Goal: Navigation & Orientation: Find specific page/section

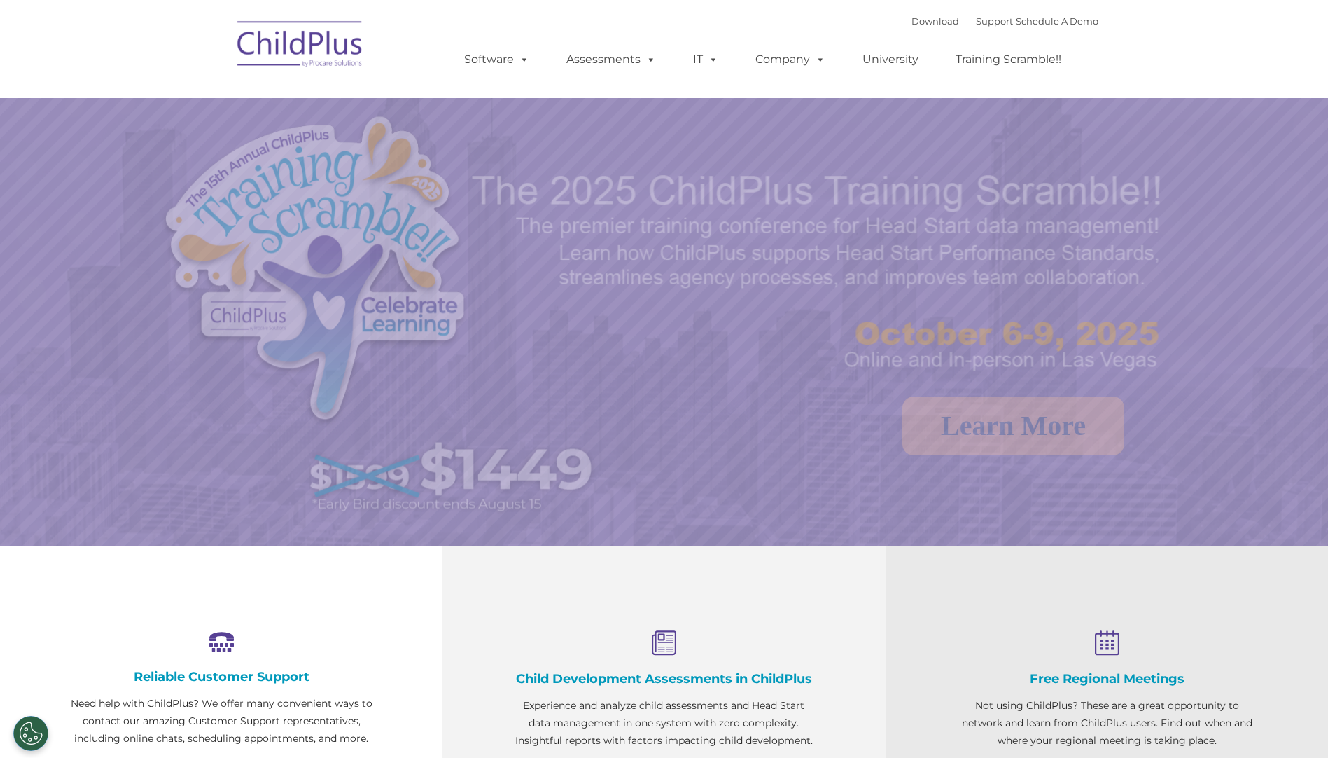
select select "MEDIUM"
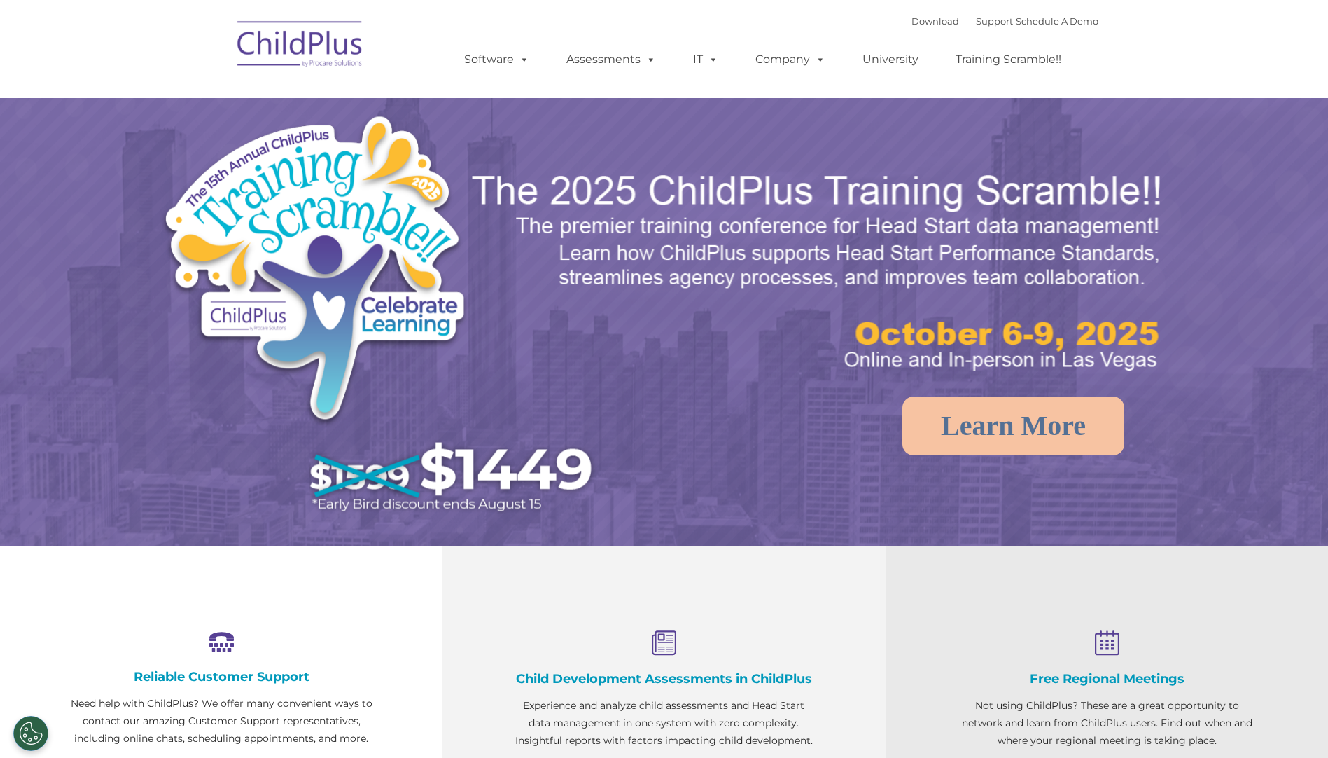
select select "MEDIUM"
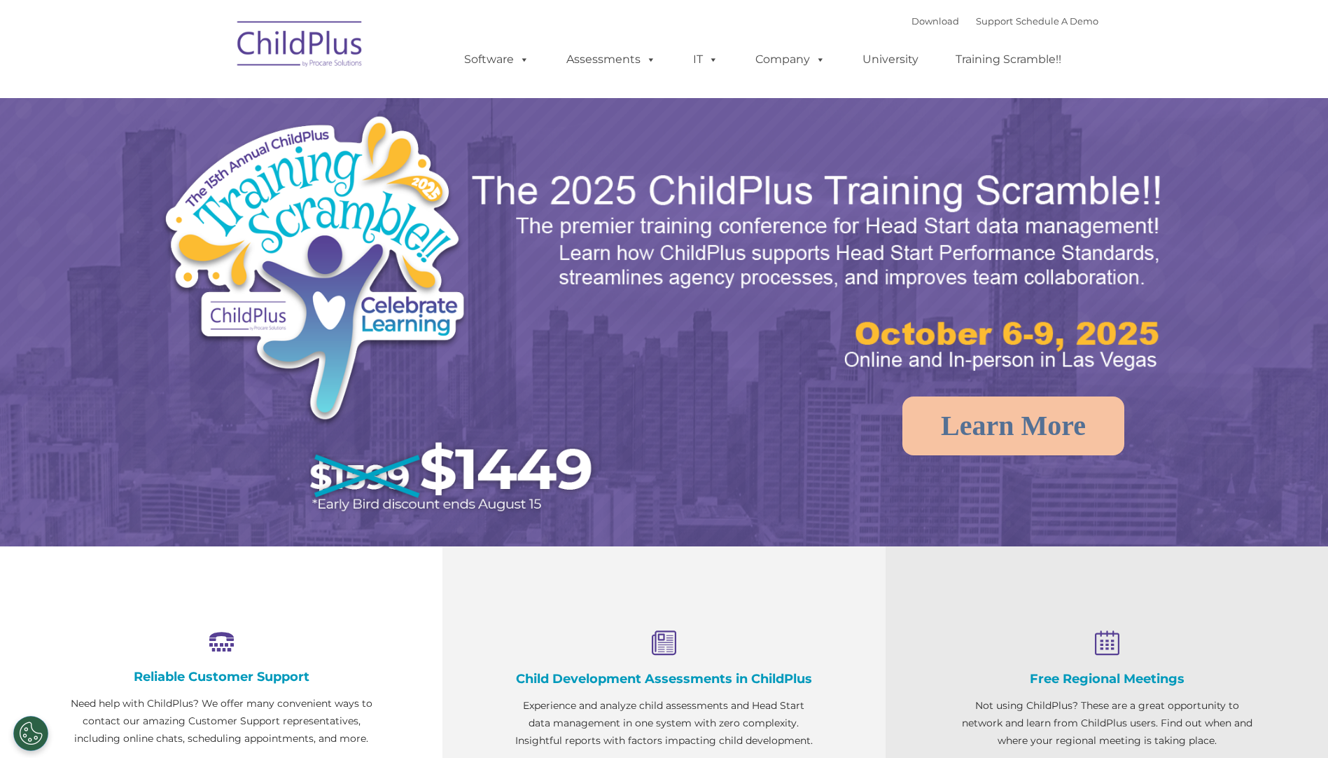
select select "MEDIUM"
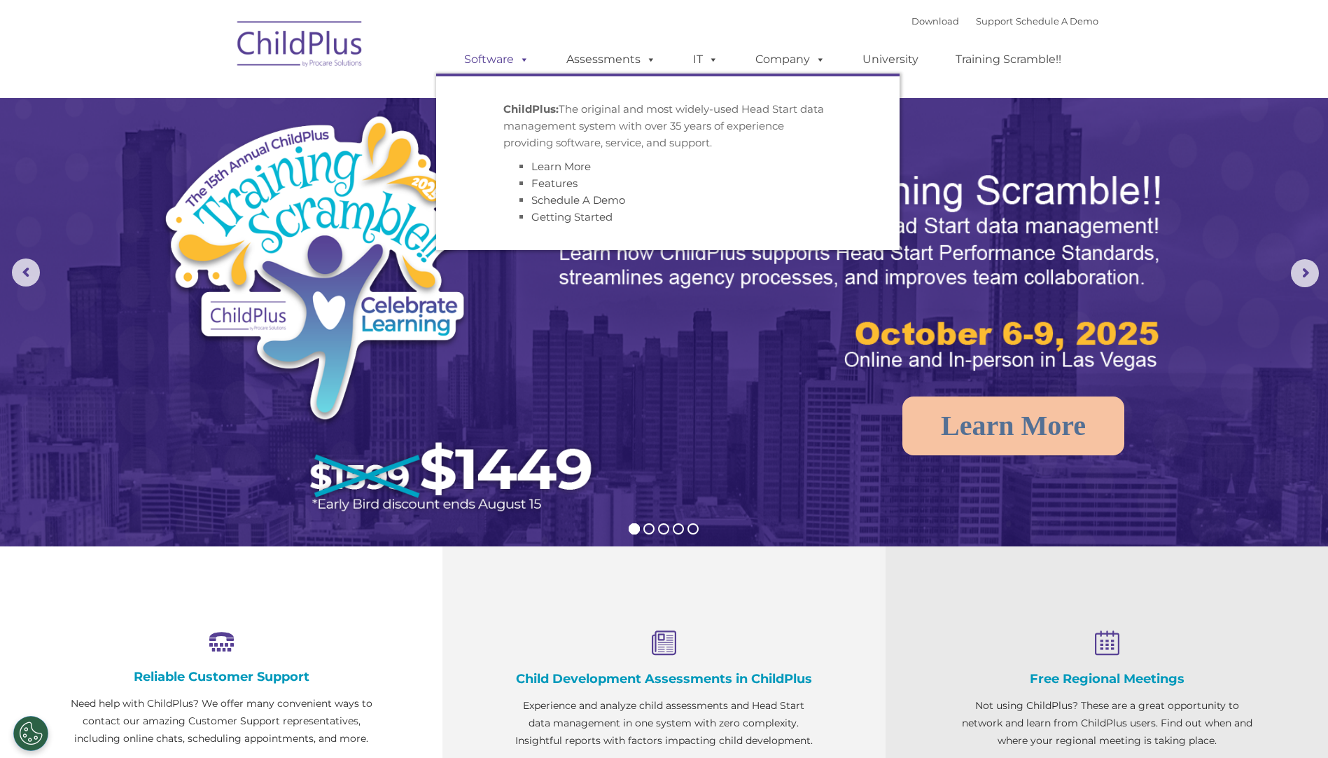
click at [541, 53] on link "Software" at bounding box center [496, 60] width 93 height 28
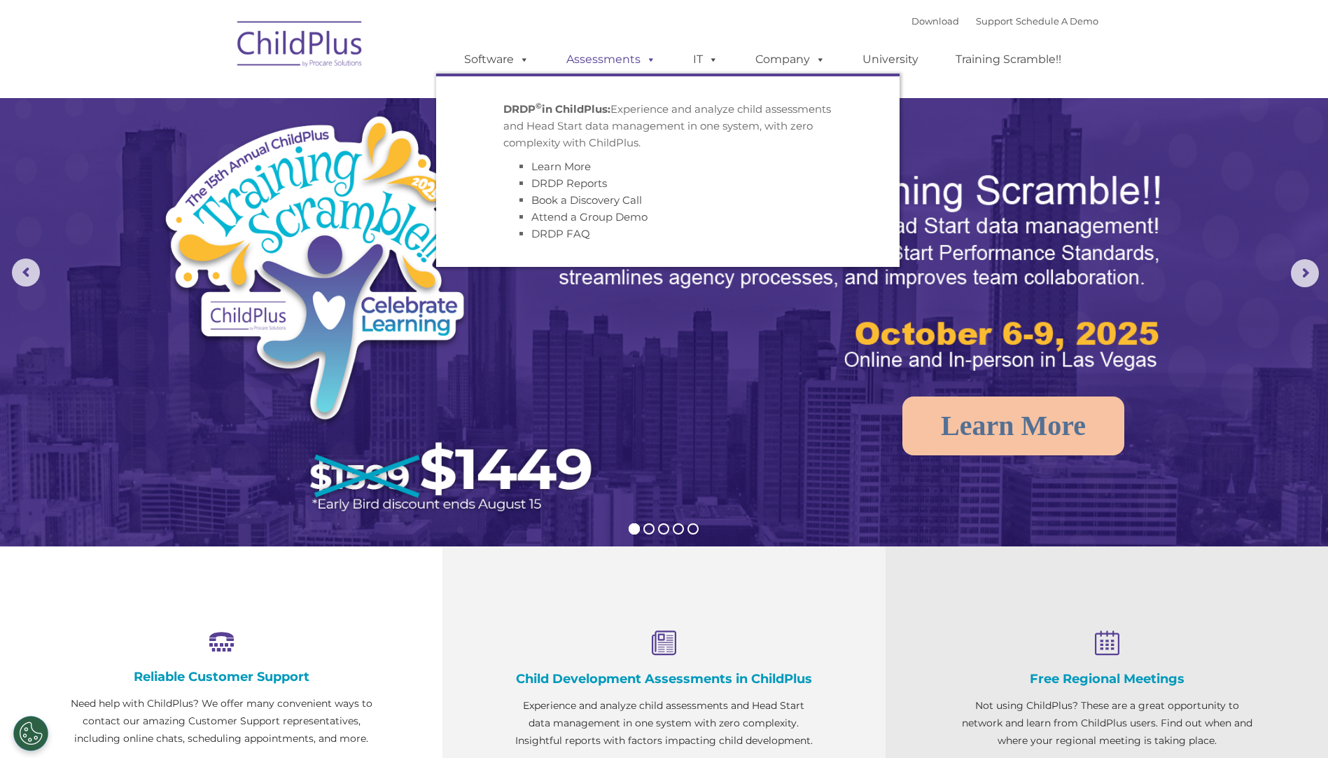
click at [606, 53] on link "Assessments" at bounding box center [611, 60] width 118 height 28
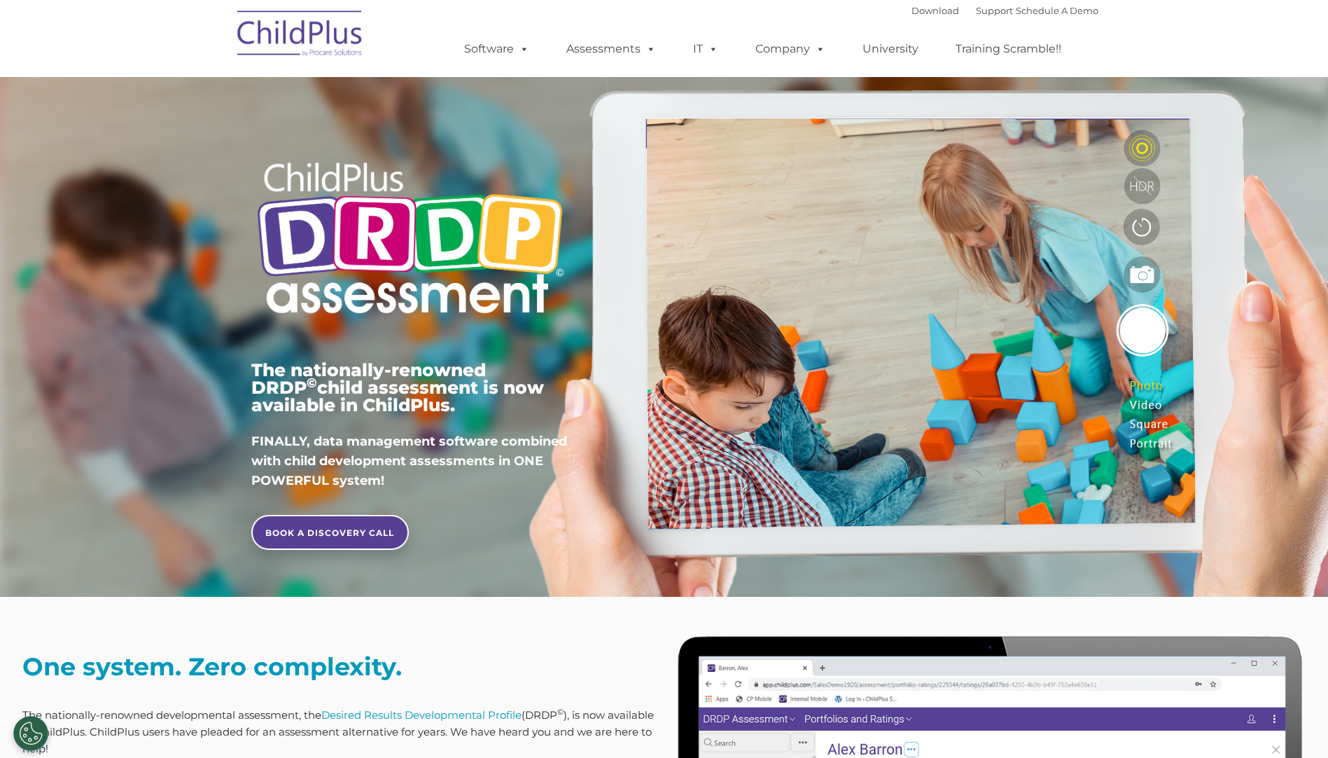
click at [693, 62] on link "IT" at bounding box center [705, 49] width 53 height 28
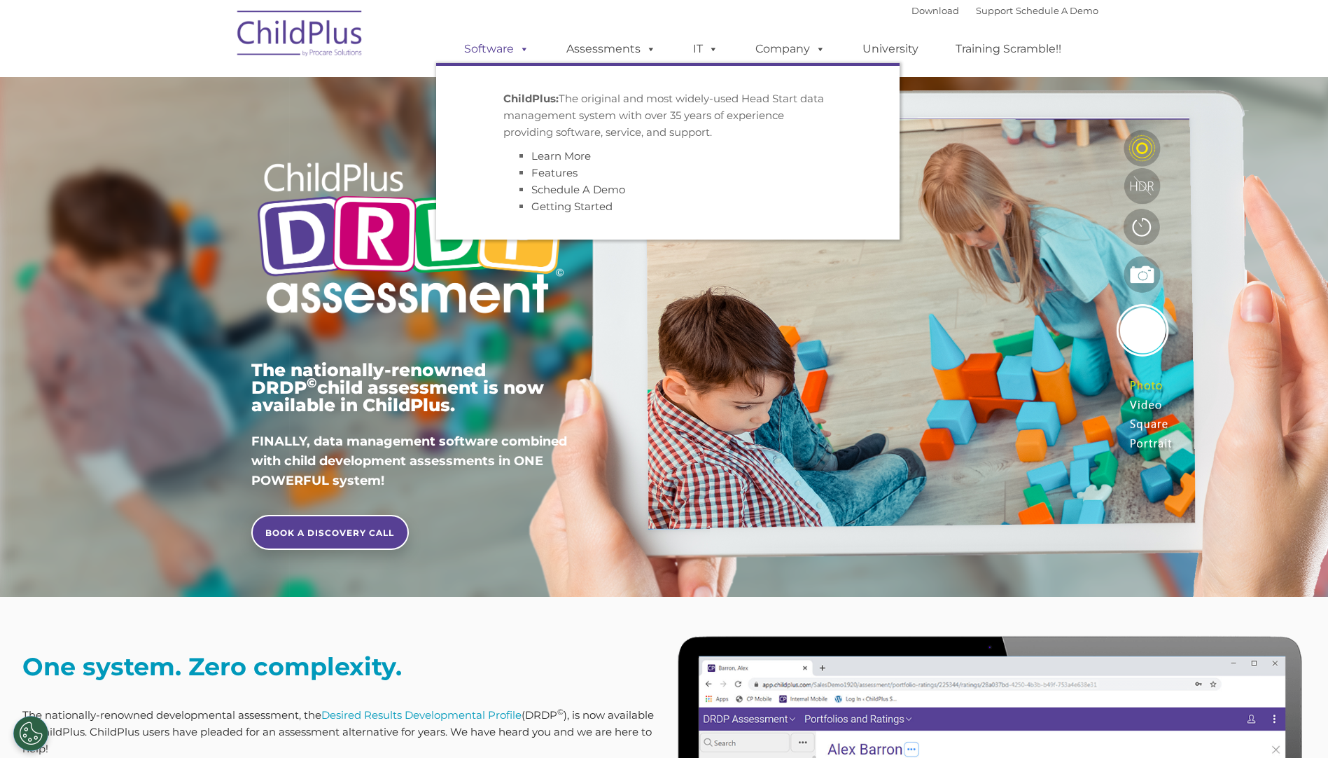
click at [531, 44] on link "Software" at bounding box center [496, 49] width 93 height 28
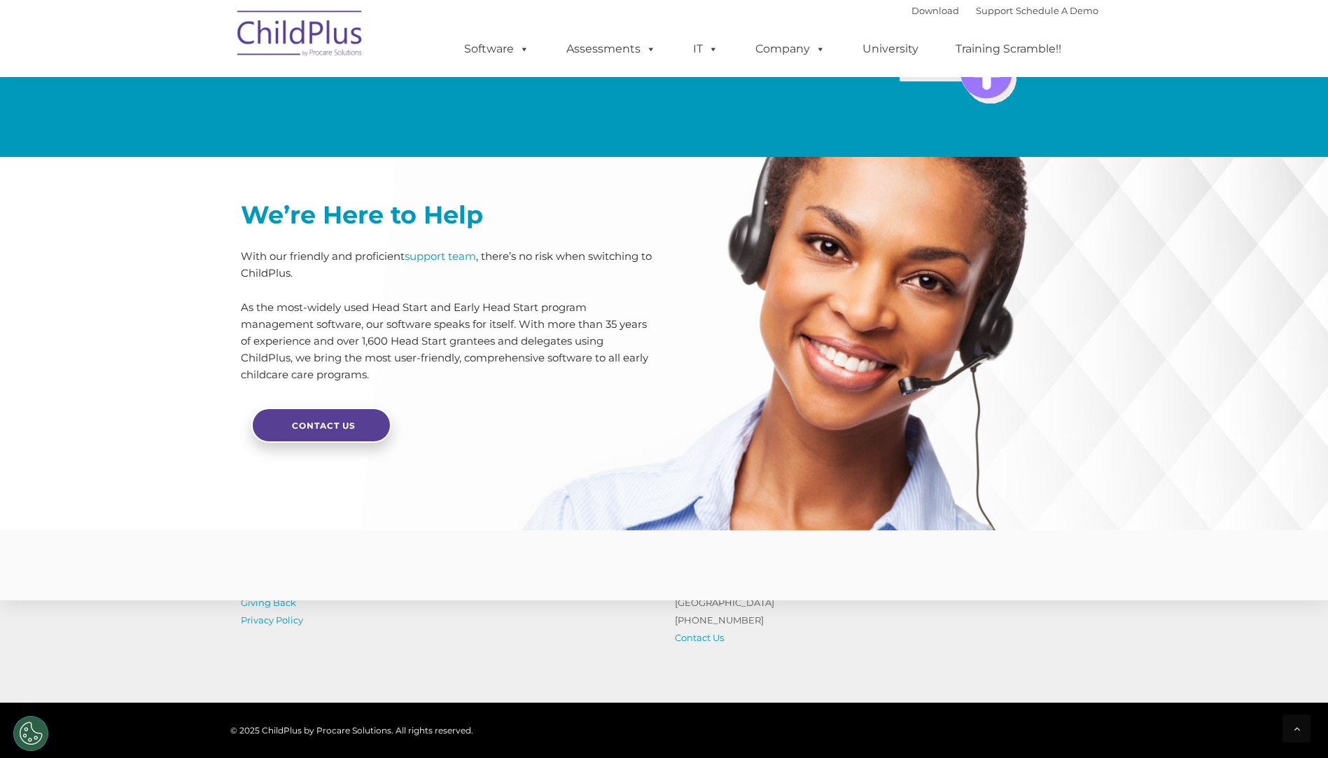
scroll to position [3206, 0]
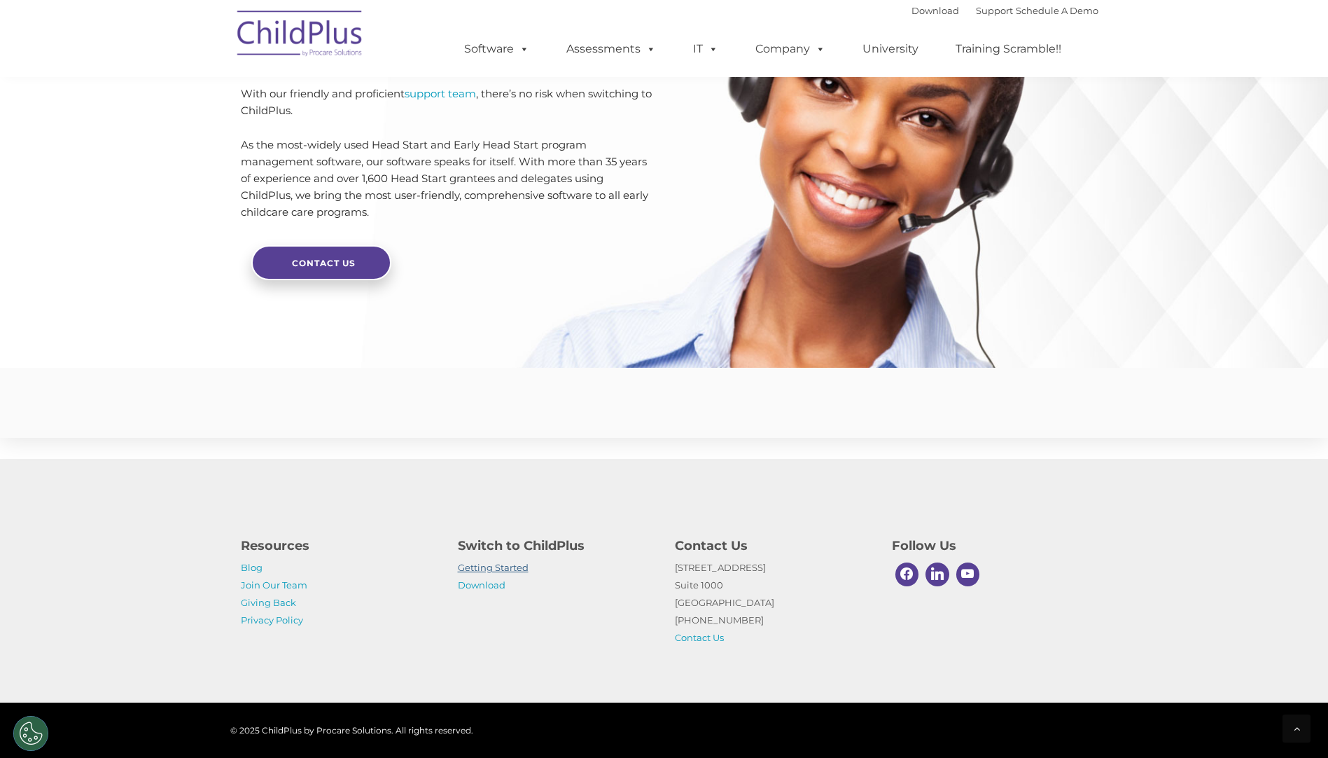
click at [517, 565] on link "Getting Started" at bounding box center [493, 567] width 71 height 11
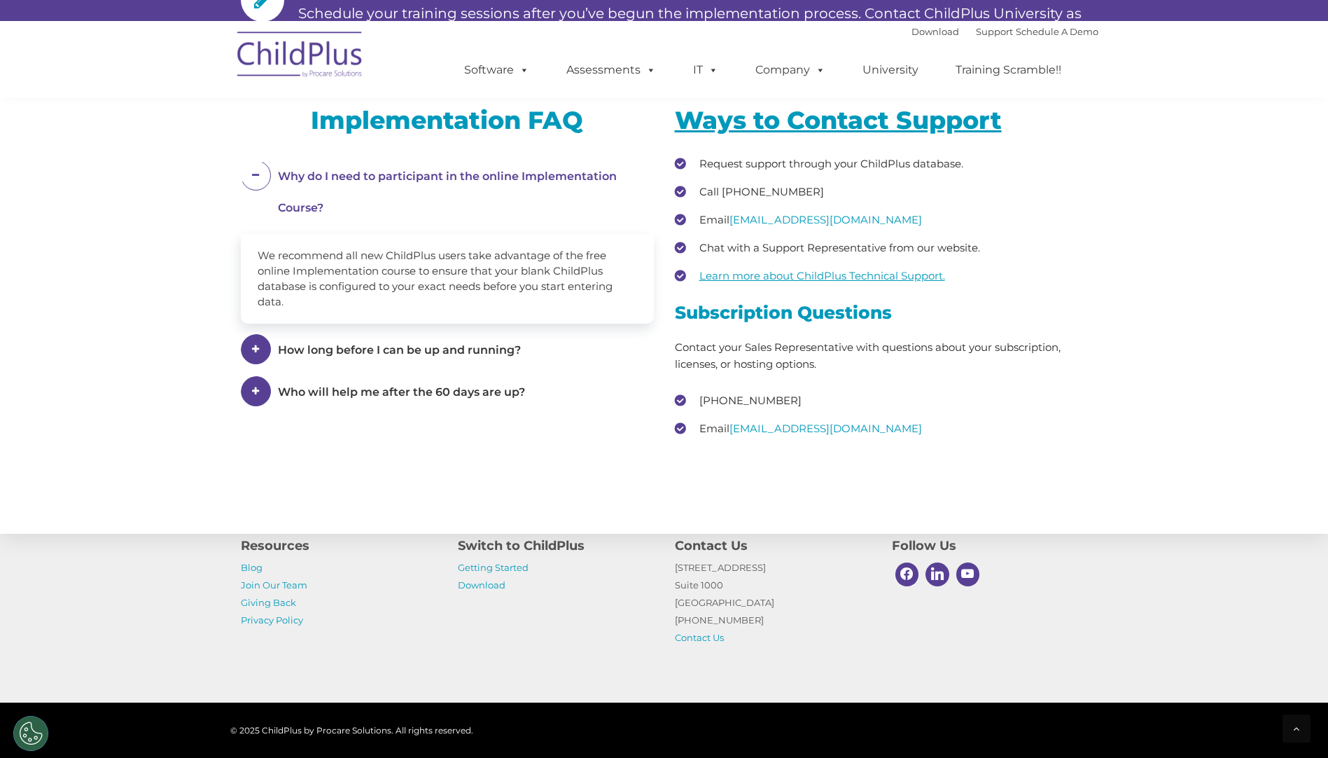
scroll to position [1964, 0]
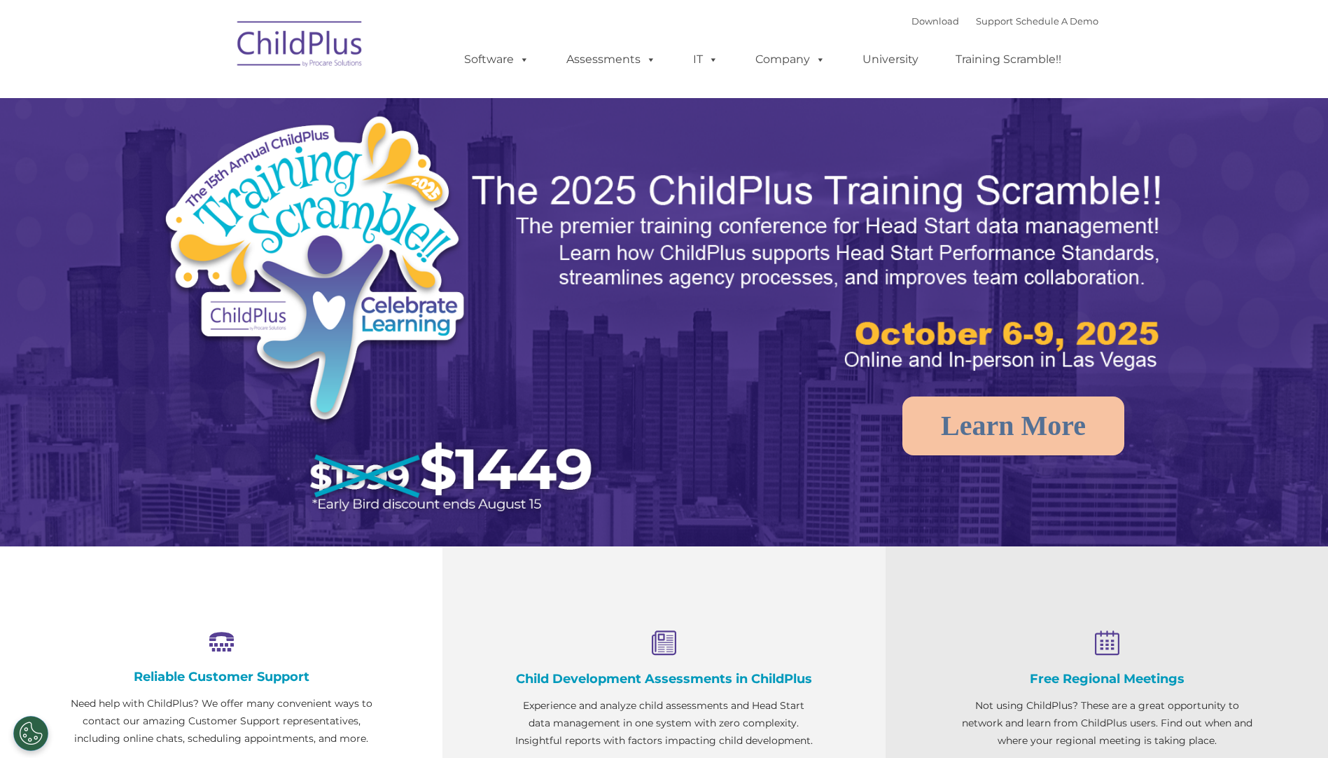
click at [298, 48] on img at bounding box center [300, 46] width 140 height 70
select select "MEDIUM"
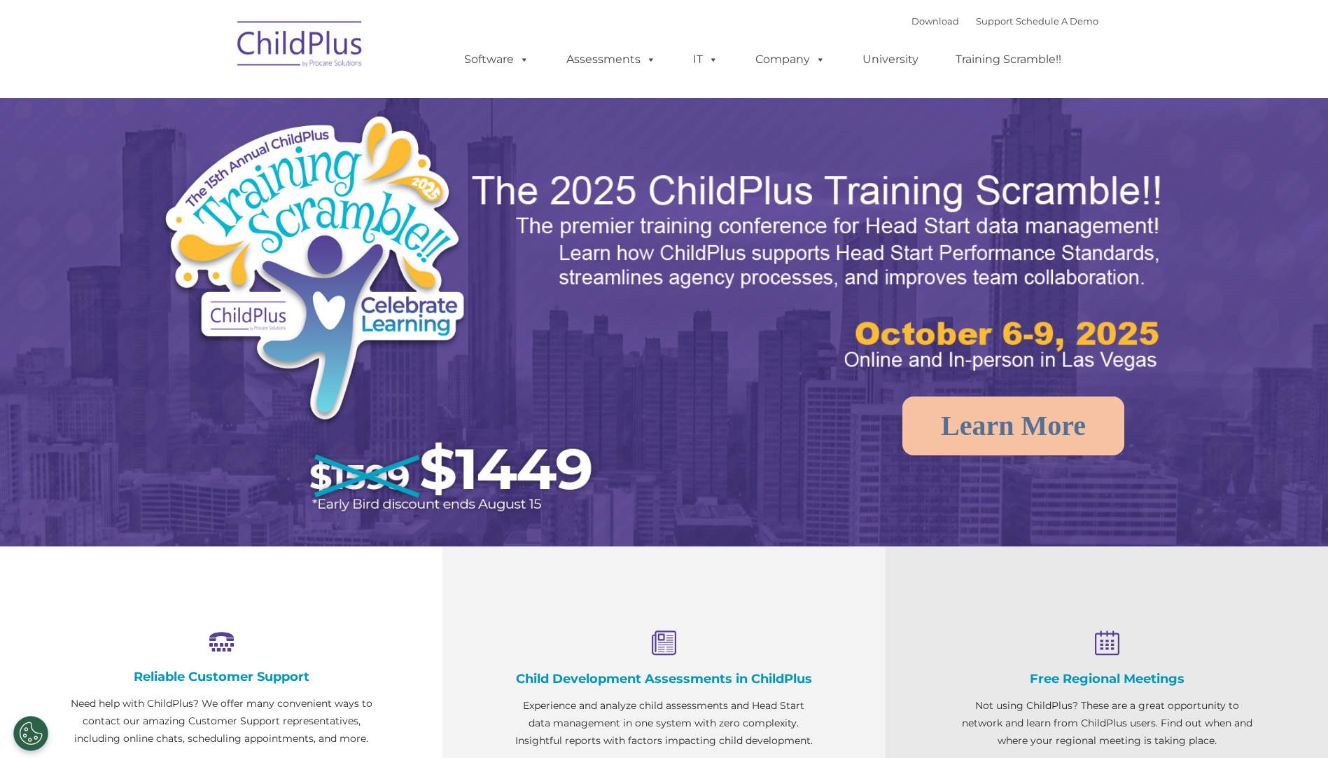
select select "MEDIUM"
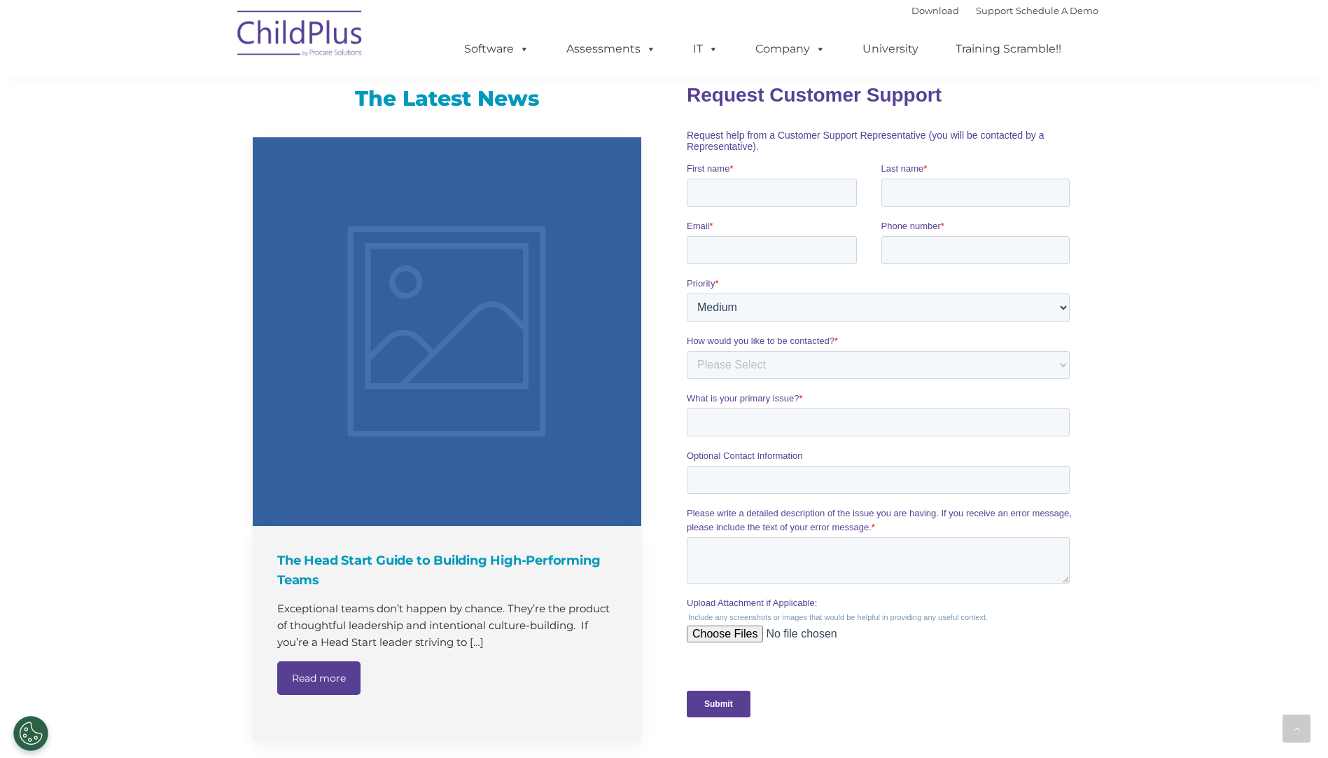
scroll to position [1309, 0]
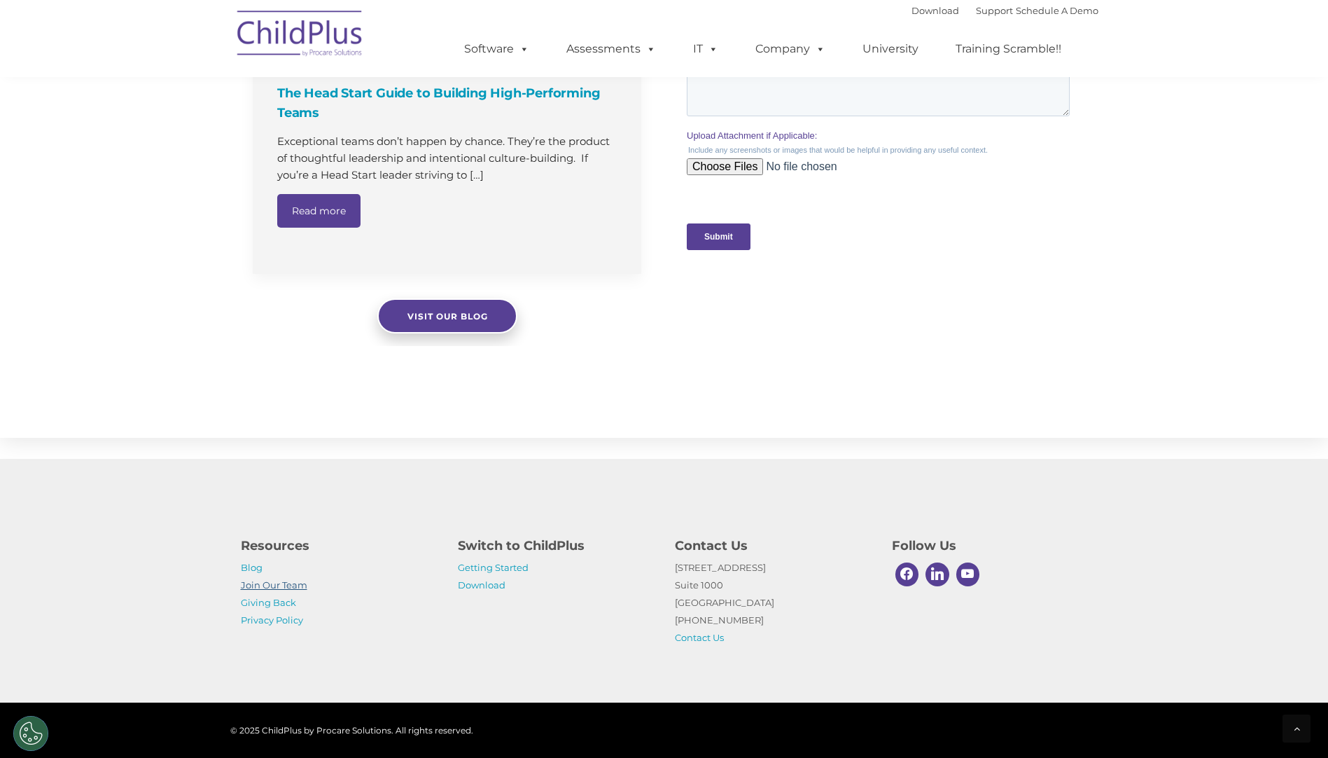
click at [294, 580] on link "Join Our Team" at bounding box center [274, 584] width 67 height 11
